Goal: Find specific page/section: Find specific page/section

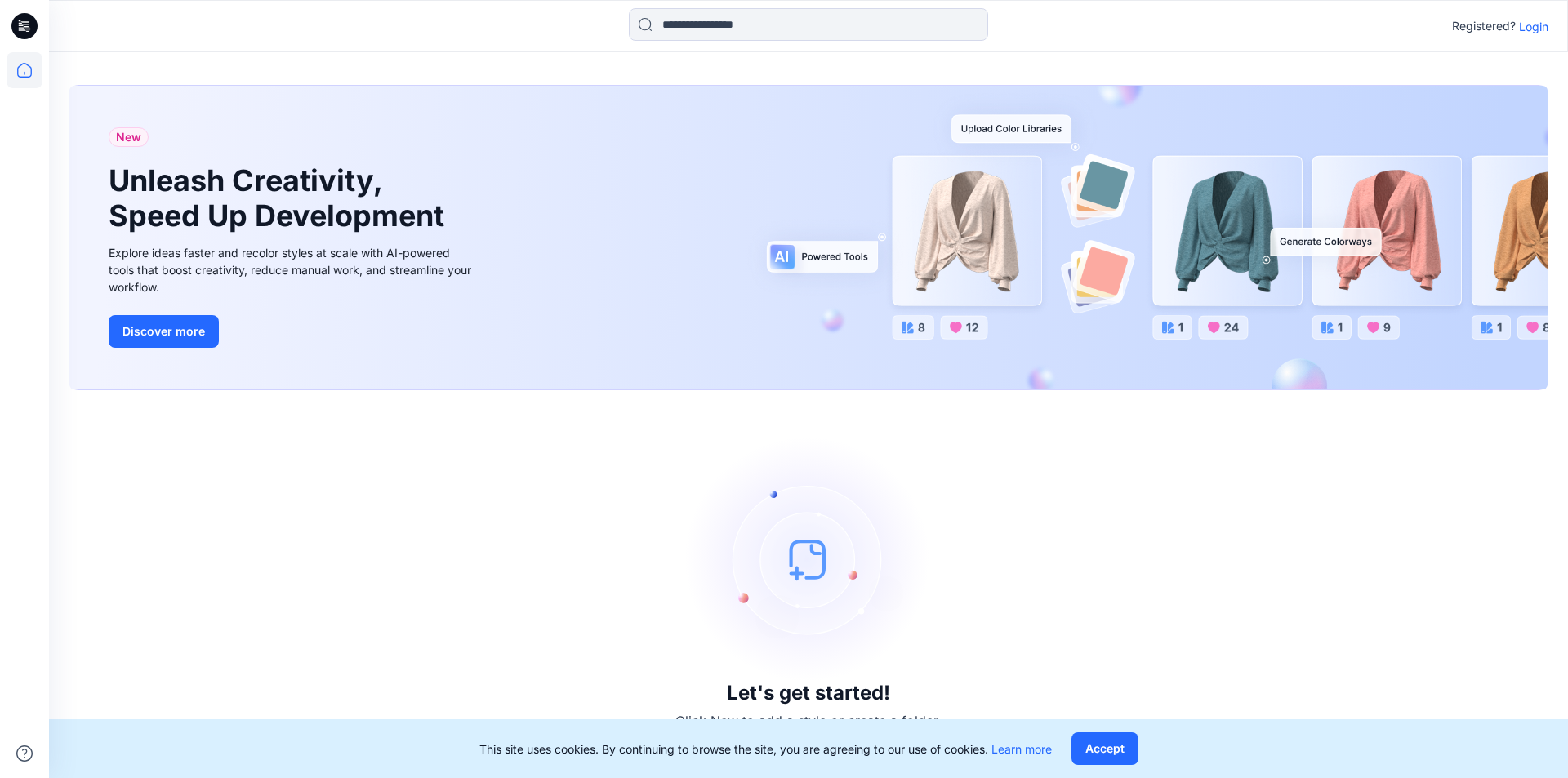
click at [1534, 29] on p "Login" at bounding box center [1533, 27] width 29 height 17
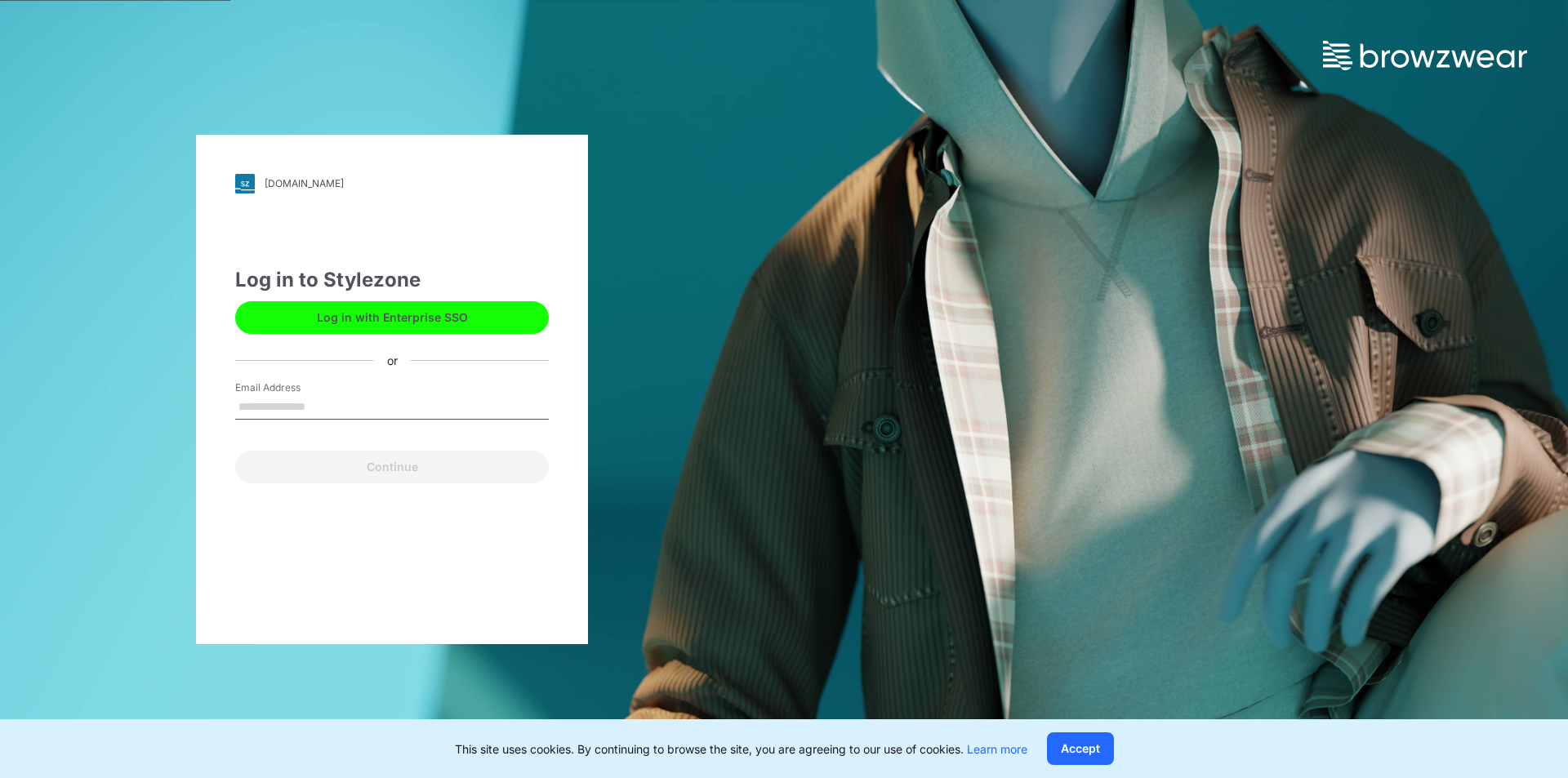
click at [313, 390] on label "Email Address" at bounding box center [292, 388] width 114 height 15
click at [313, 395] on input "Email Address" at bounding box center [392, 407] width 314 height 25
click at [297, 416] on input "Email Address" at bounding box center [392, 407] width 314 height 25
click at [276, 416] on input "Email Address" at bounding box center [392, 407] width 314 height 25
type input "*"
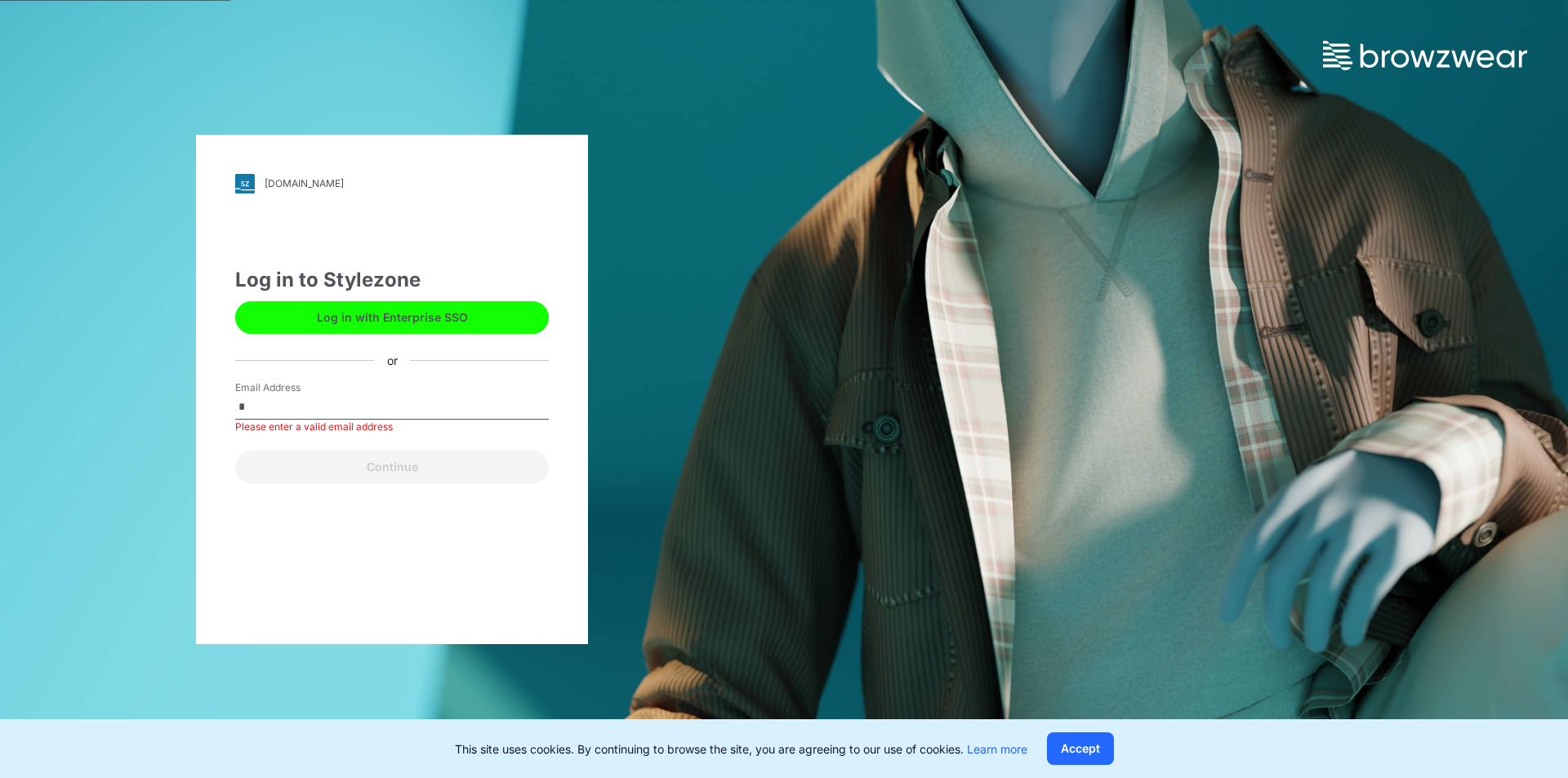
click at [313, 413] on input "*" at bounding box center [392, 407] width 314 height 25
drag, startPoint x: 294, startPoint y: 405, endPoint x: 72, endPoint y: 402, distance: 222.0
click at [72, 402] on div "aie.stylezone.com Loading... Log in to Stylezone Log in with Enterprise SSO or …" at bounding box center [392, 389] width 784 height 778
type input "**********"
click at [235, 450] on button "Continue" at bounding box center [392, 467] width 314 height 33
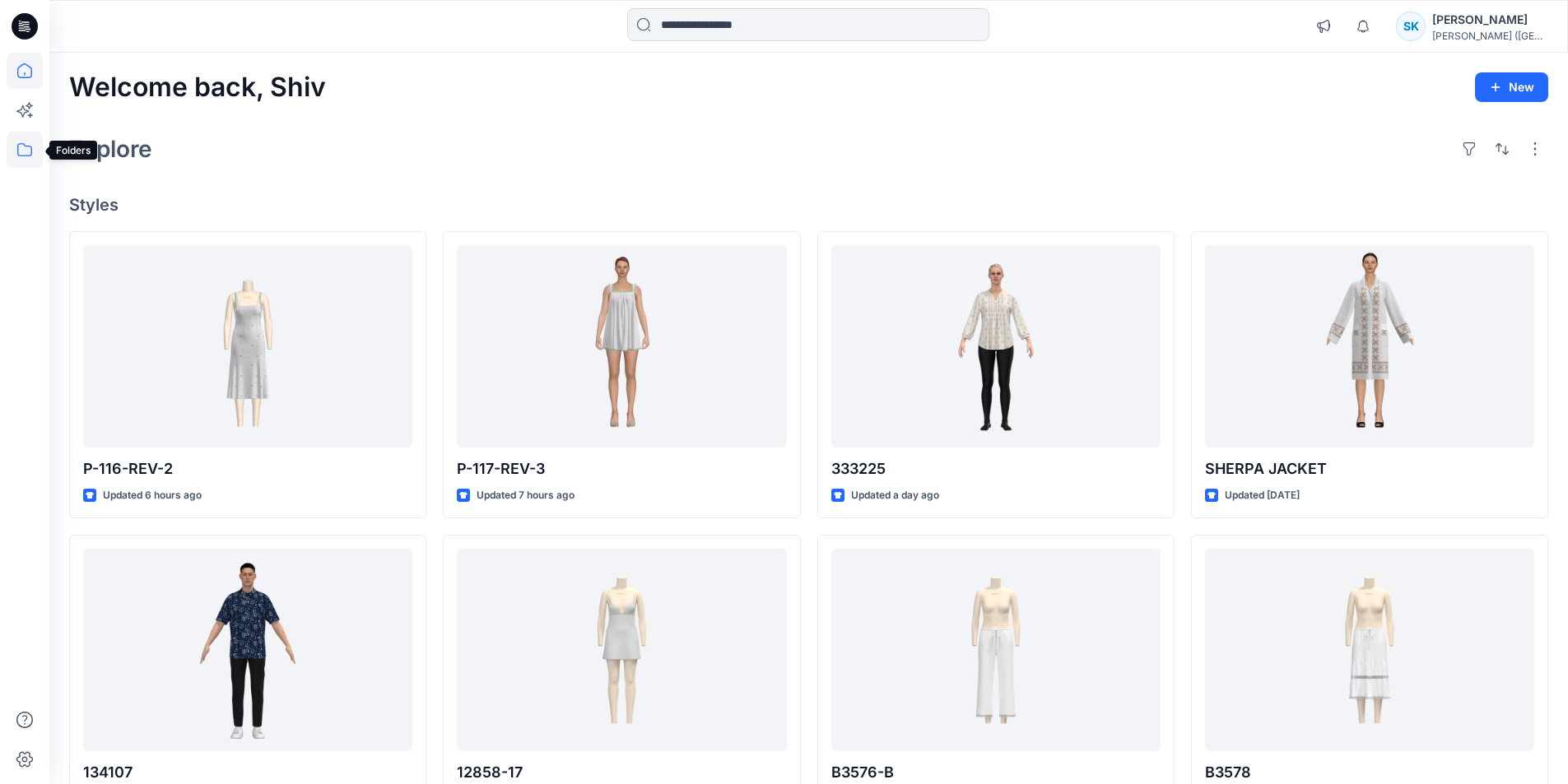
click at [28, 144] on icon at bounding box center [24, 149] width 36 height 36
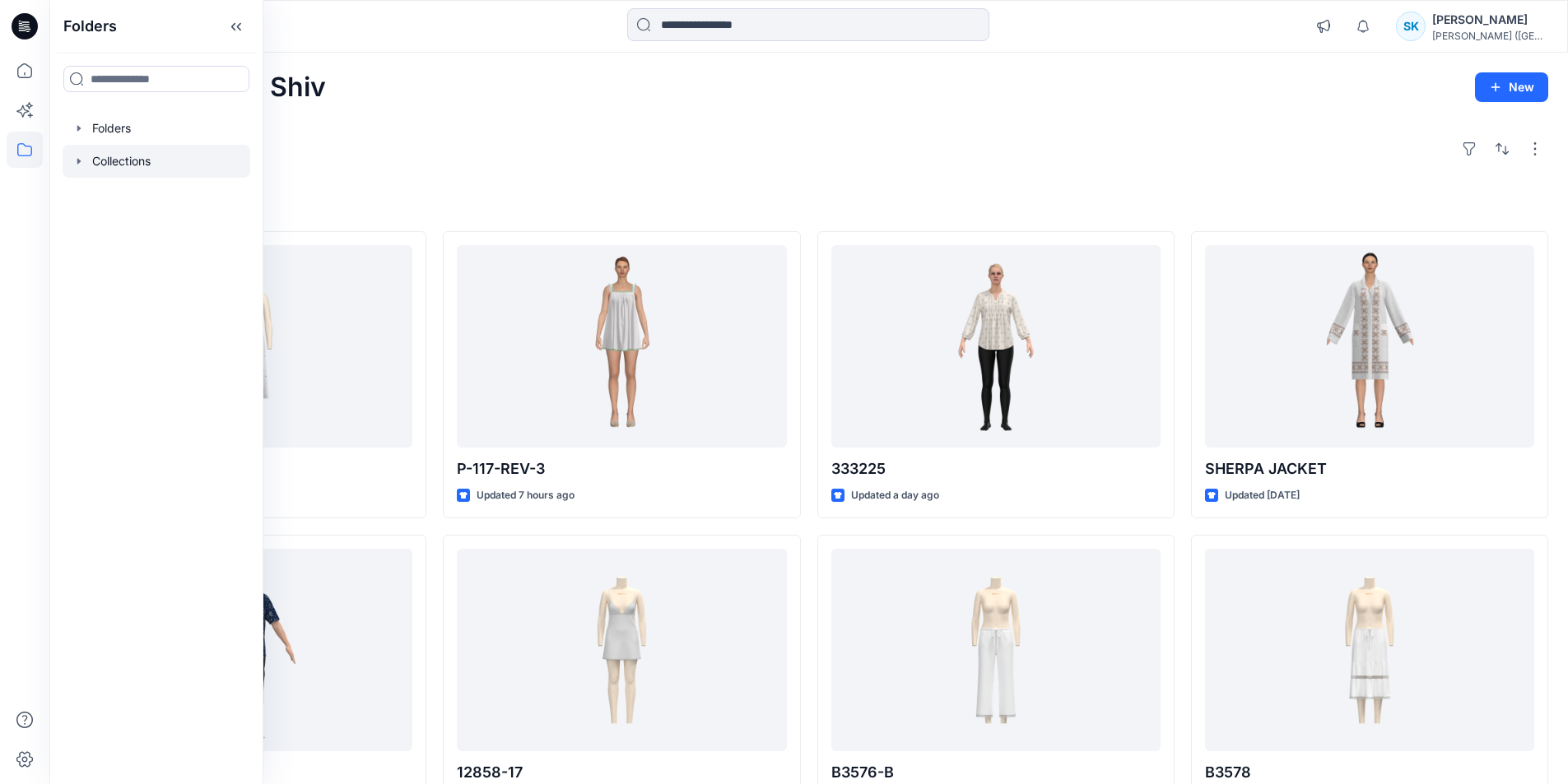
click at [130, 158] on div at bounding box center [156, 161] width 187 height 33
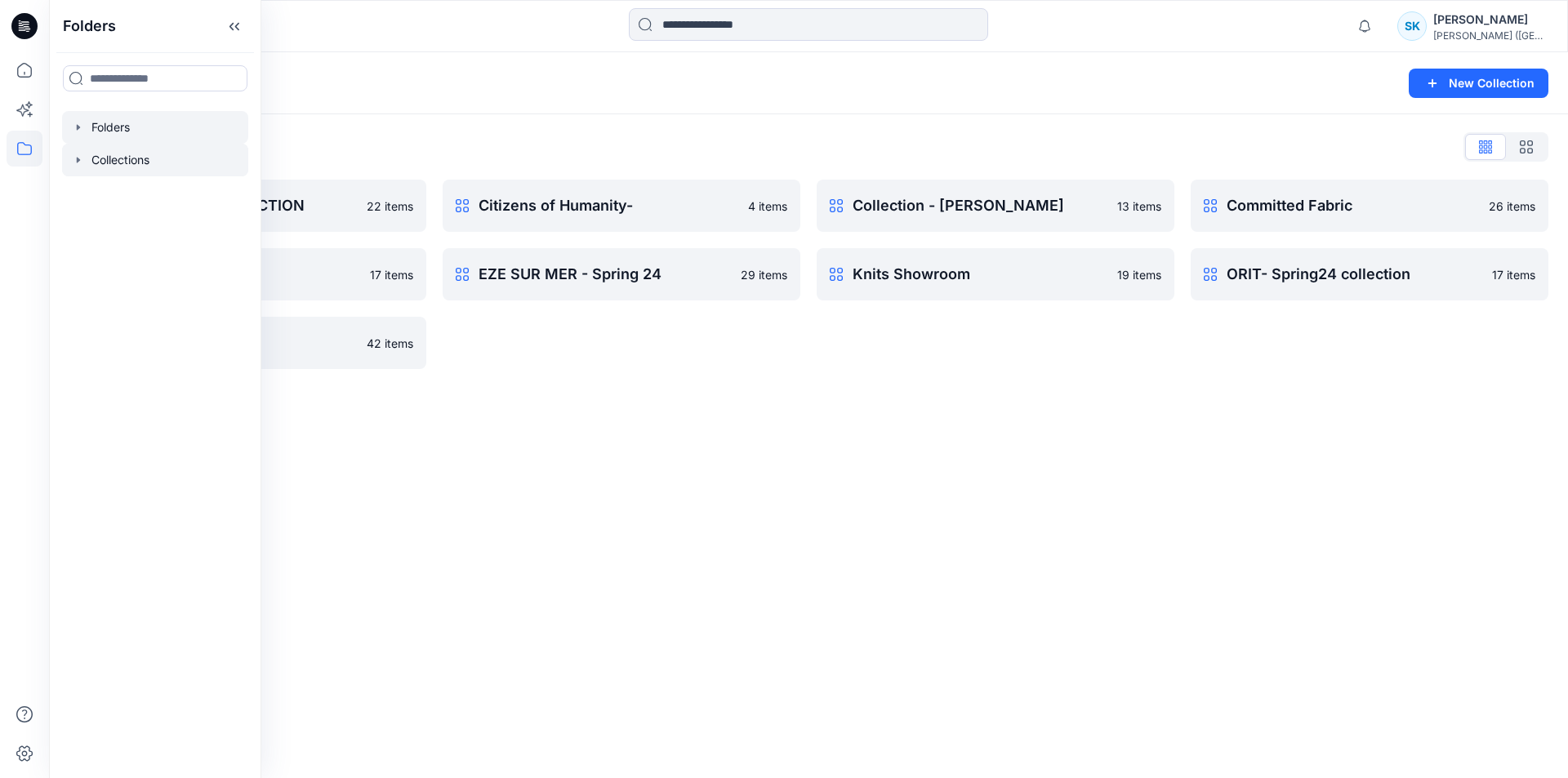
click at [118, 124] on div at bounding box center [155, 127] width 186 height 33
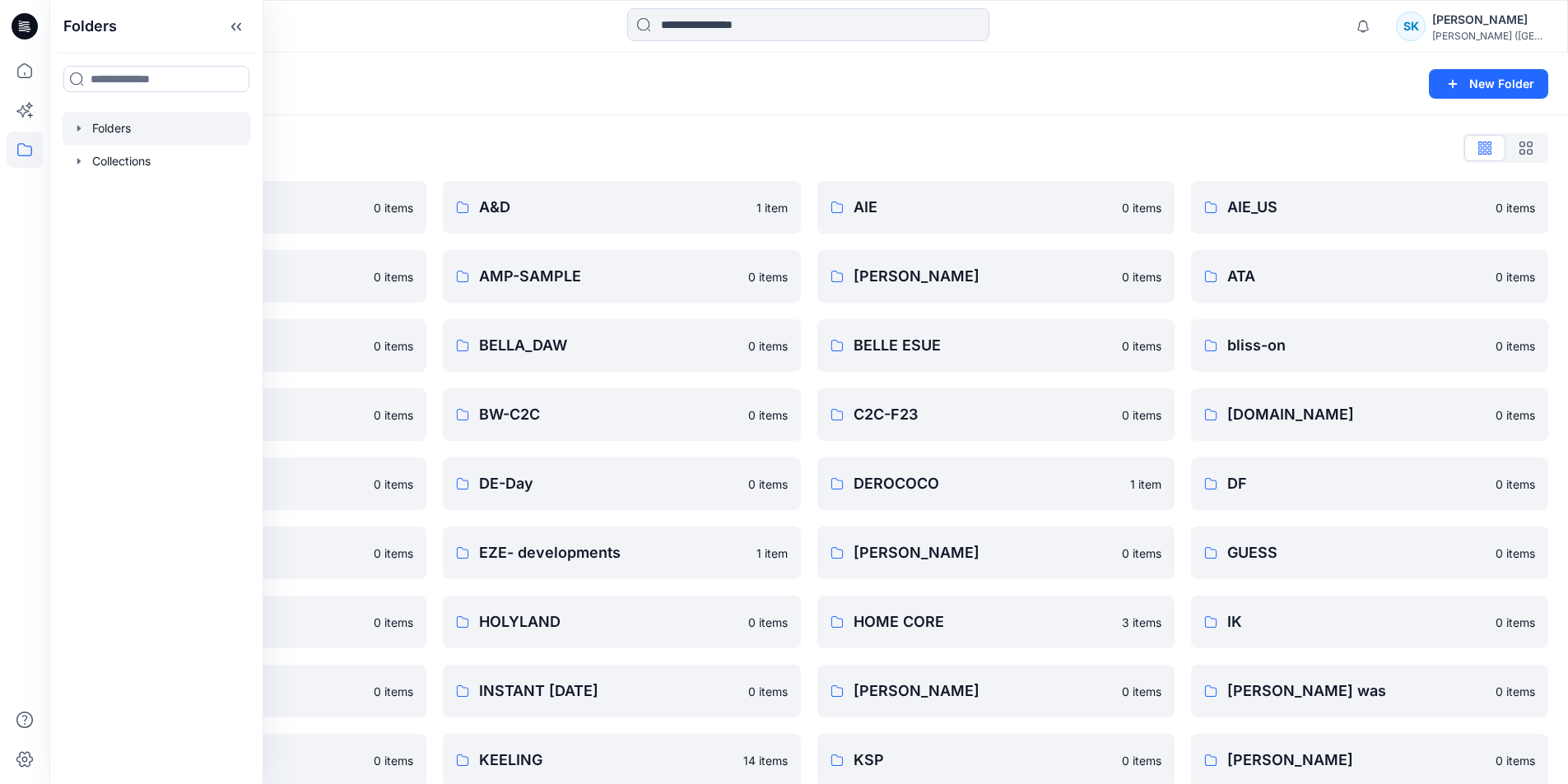
click at [446, 95] on div "Folders" at bounding box center [745, 84] width 1351 height 23
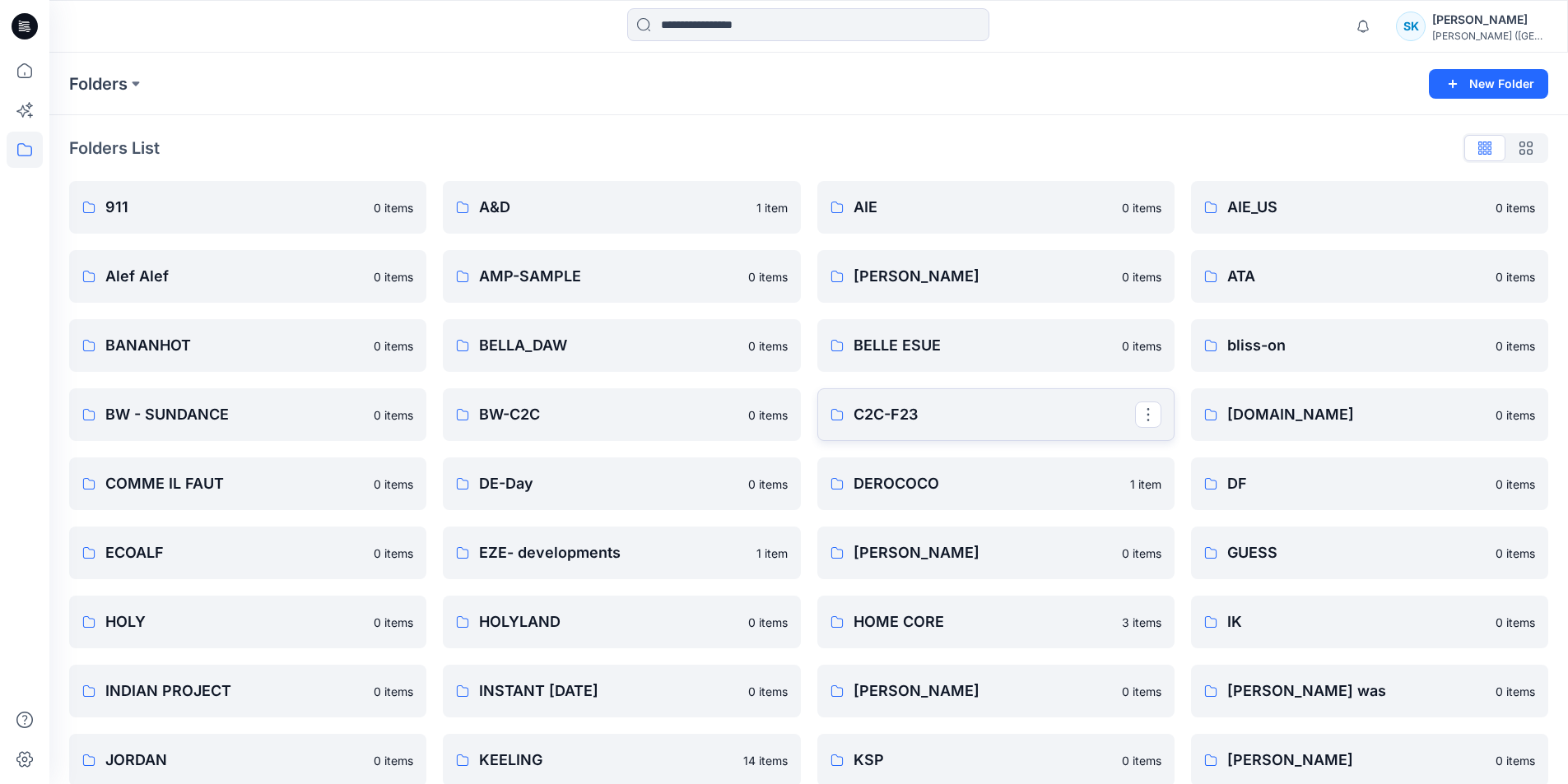
click at [898, 422] on p "C2C-F23" at bounding box center [994, 414] width 281 height 23
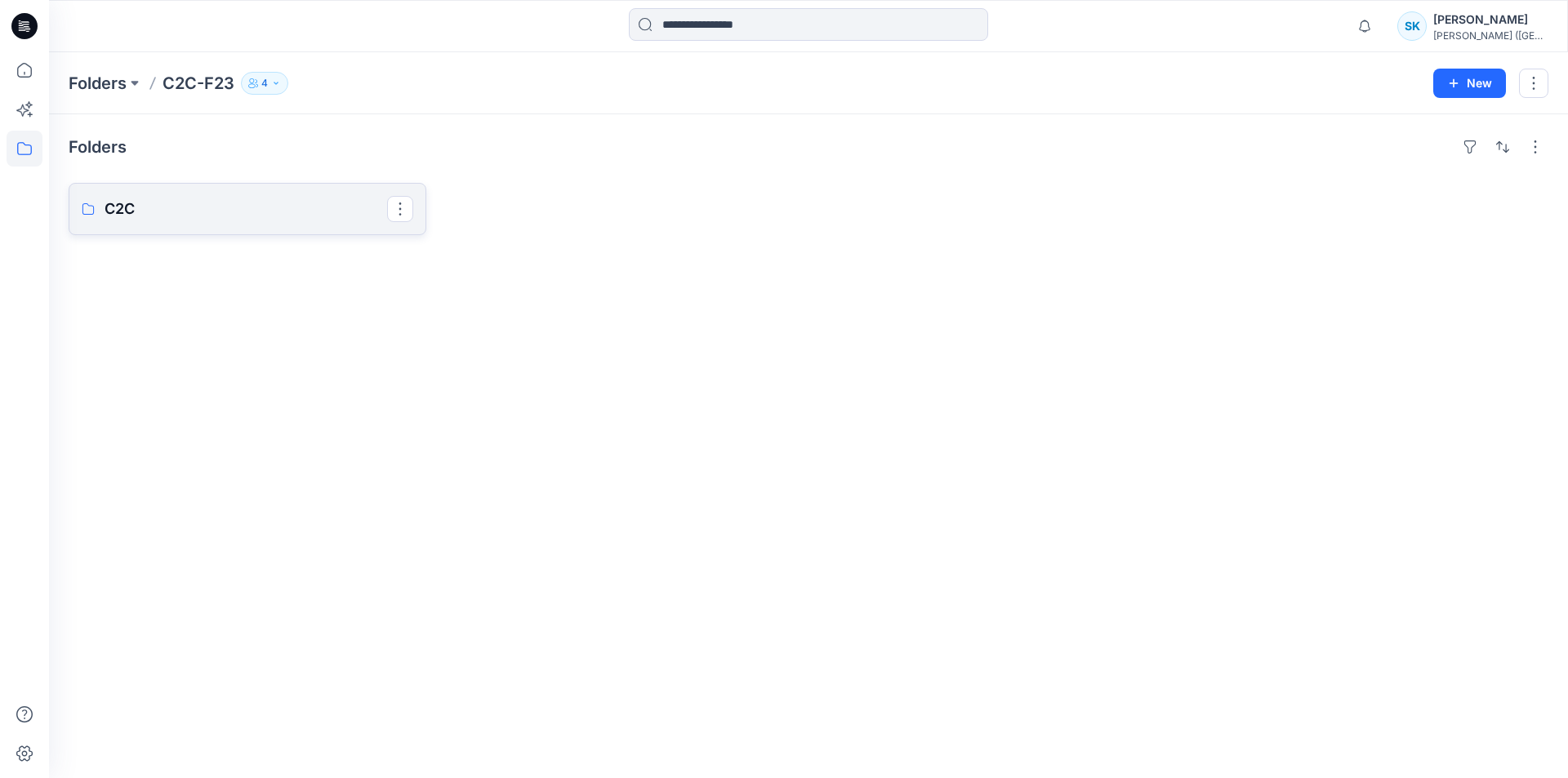
click at [169, 203] on p "C2C" at bounding box center [245, 209] width 283 height 23
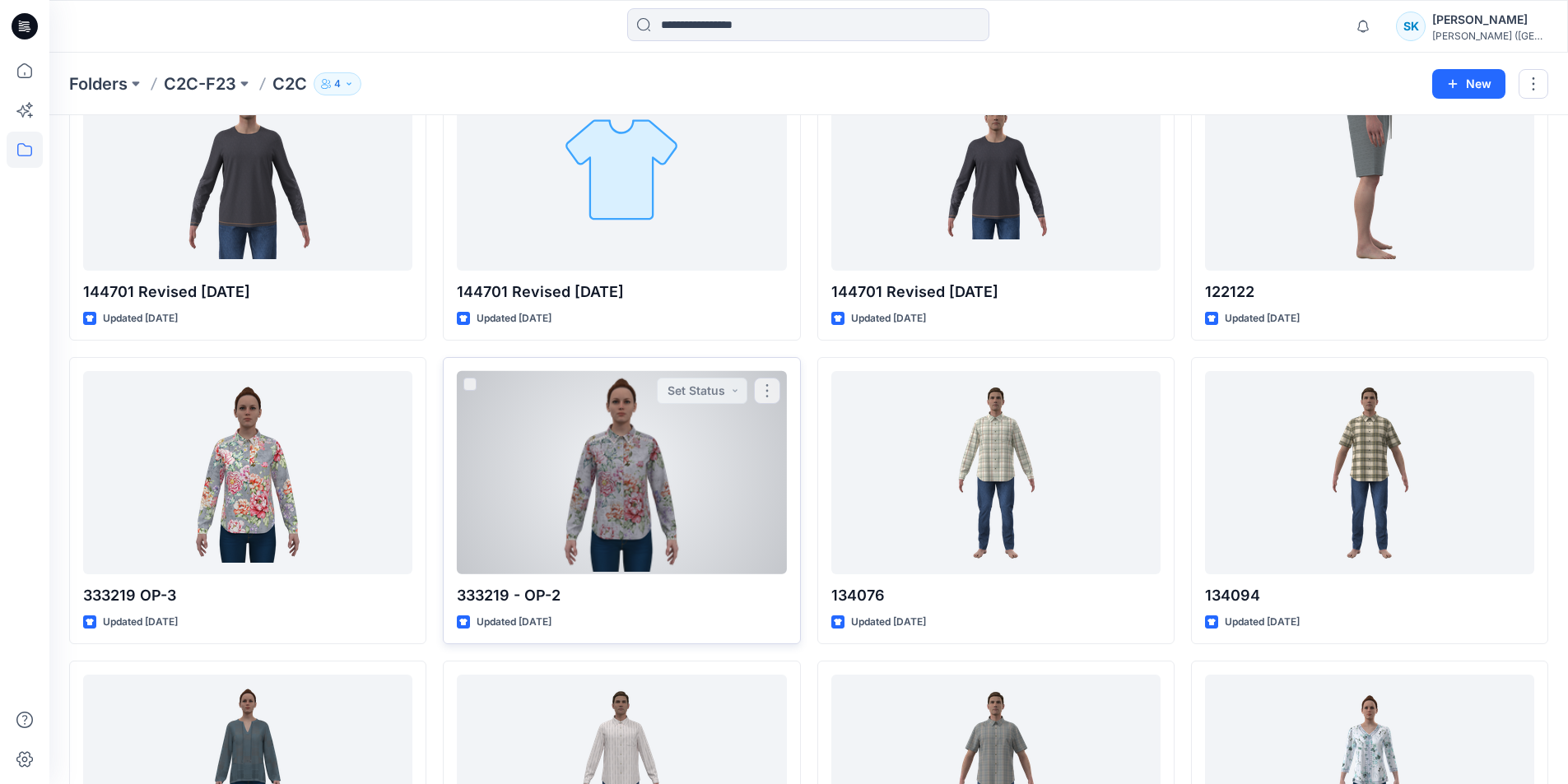
scroll to position [1773, 0]
